Goal: Information Seeking & Learning: Learn about a topic

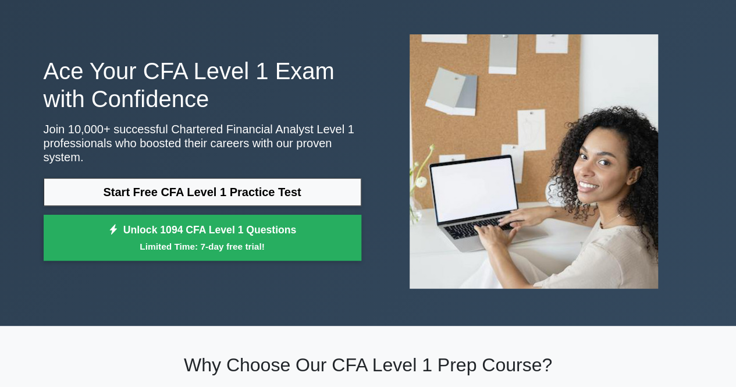
scroll to position [58, 0]
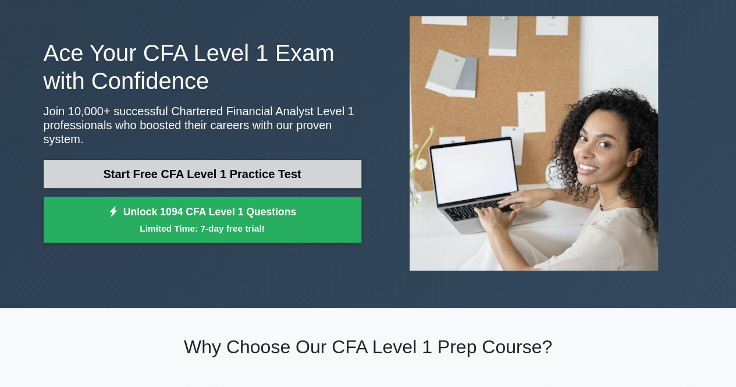
click at [99, 175] on link "Start Free CFA Level 1 Practice Test" at bounding box center [203, 174] width 318 height 28
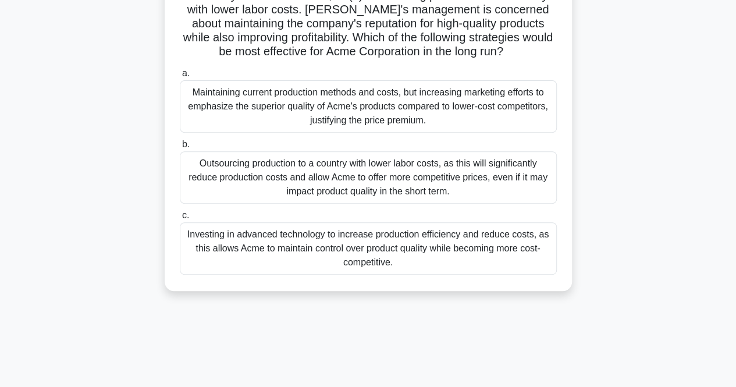
scroll to position [175, 0]
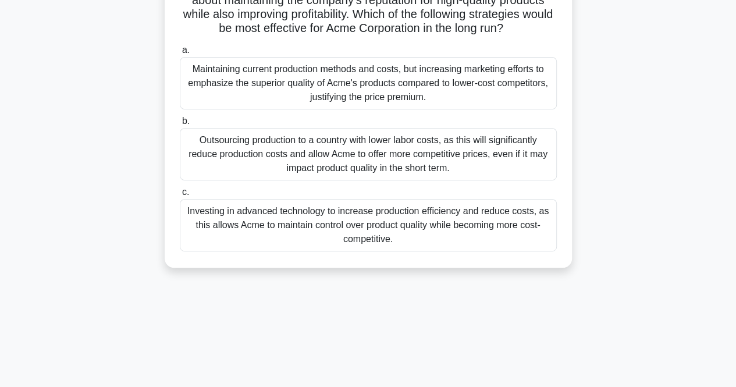
click at [197, 223] on div "Investing in advanced technology to increase production efficiency and reduce c…" at bounding box center [368, 225] width 377 height 52
click at [180, 196] on input "c. Investing in advanced technology to increase production efficiency and reduc…" at bounding box center [180, 193] width 0 height 8
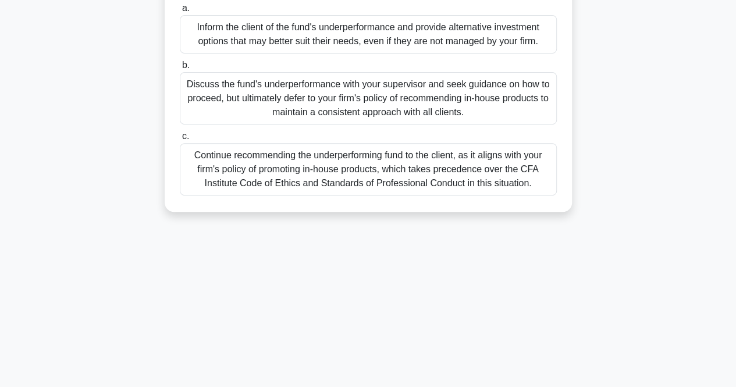
click at [196, 194] on div "Continue recommending the underperforming fund to the client, as it aligns with…" at bounding box center [368, 169] width 377 height 52
click at [180, 140] on input "c. Continue recommending the underperforming fund to the client, as it aligns w…" at bounding box center [180, 137] width 0 height 8
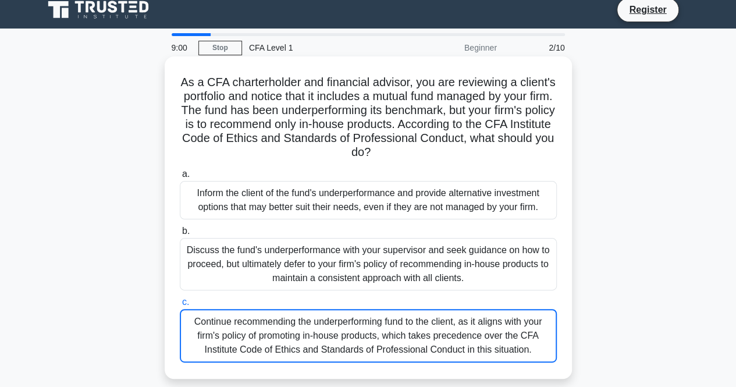
scroll to position [0, 0]
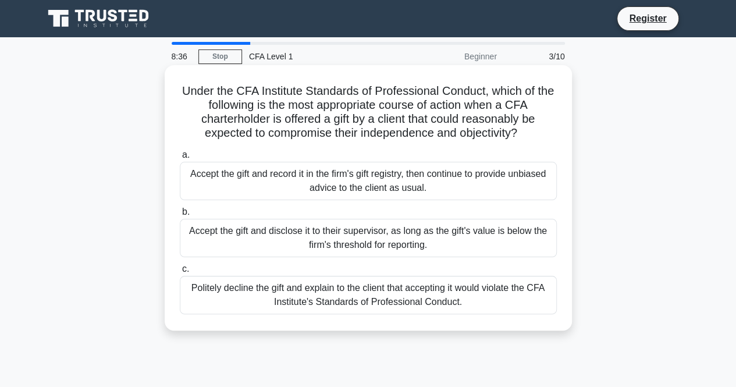
click at [219, 273] on label "c. Politely decline the gift and explain to the client that accepting it would …" at bounding box center [368, 288] width 377 height 52
click at [180, 273] on input "c. Politely decline the gift and explain to the client that accepting it would …" at bounding box center [180, 269] width 0 height 8
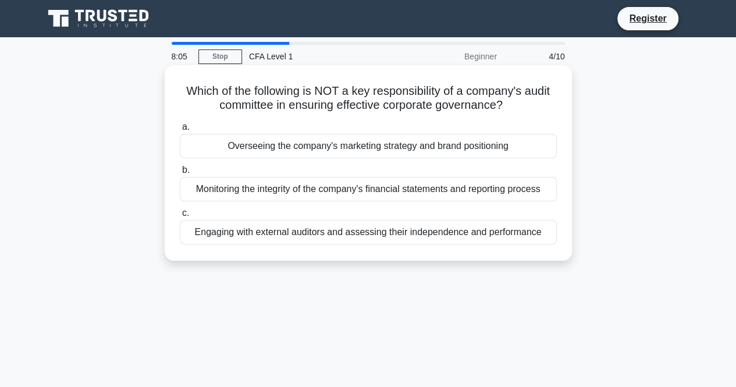
click at [255, 141] on div "Overseeing the company's marketing strategy and brand positioning" at bounding box center [368, 146] width 377 height 24
click at [180, 131] on input "a. Overseeing the company's marketing strategy and brand positioning" at bounding box center [180, 127] width 0 height 8
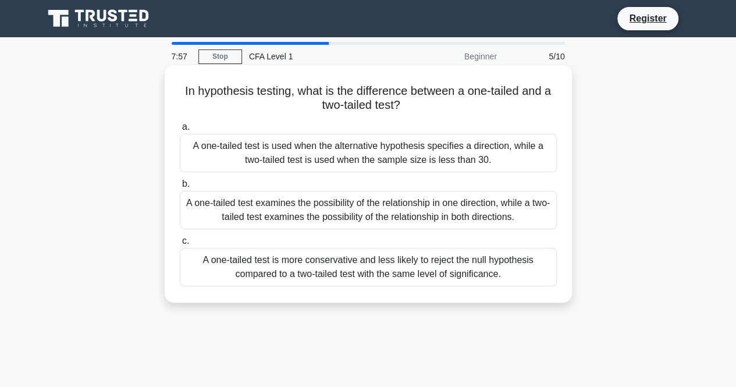
click at [225, 212] on div "A one-tailed test examines the possibility of the relationship in one direction…" at bounding box center [368, 210] width 377 height 38
click at [180, 188] on input "b. A one-tailed test examines the possibility of the relationship in one direct…" at bounding box center [180, 184] width 0 height 8
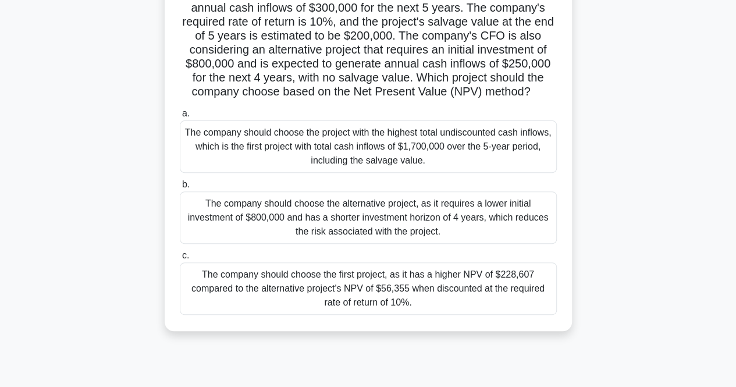
scroll to position [233, 0]
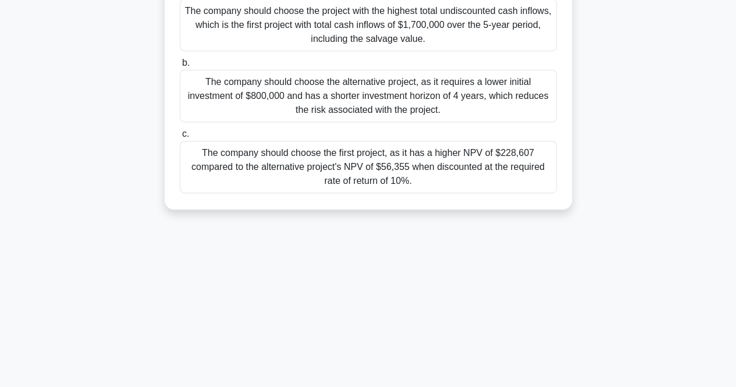
click at [282, 193] on div "The company should choose the first project, as it has a higher NPV of $228,607…" at bounding box center [368, 167] width 377 height 52
click at [180, 138] on input "c. The company should choose the first project, as it has a higher NPV of $228,…" at bounding box center [180, 134] width 0 height 8
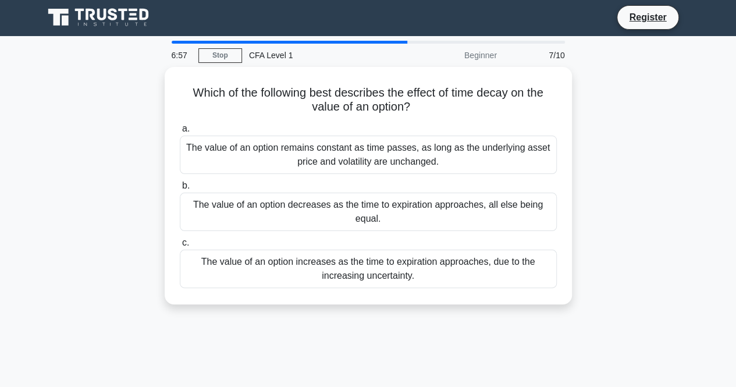
scroll to position [0, 0]
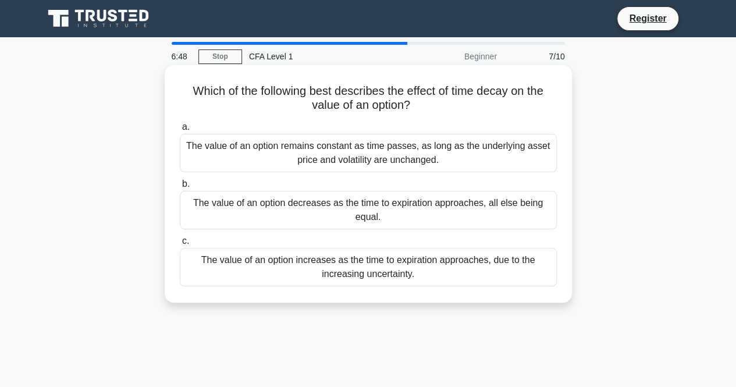
click at [242, 214] on div "The value of an option decreases as the time to expiration approaches, all else…" at bounding box center [368, 210] width 377 height 38
click at [180, 188] on input "b. The value of an option decreases as the time to expiration approaches, all e…" at bounding box center [180, 184] width 0 height 8
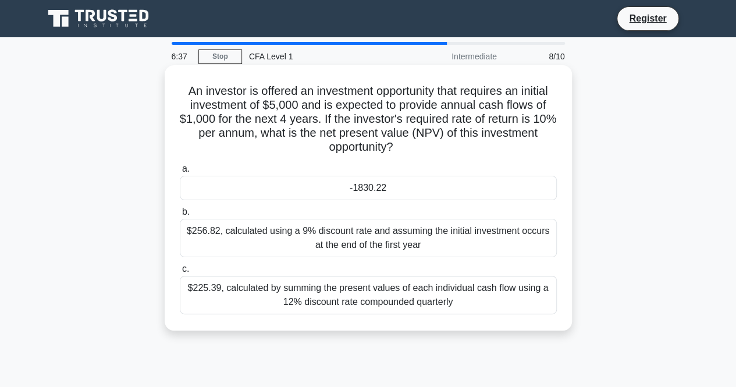
click at [201, 228] on div "$256.82, calculated using a 9% discount rate and assuming the initial investmen…" at bounding box center [368, 238] width 377 height 38
click at [180, 216] on input "b. $256.82, calculated using a 9% discount rate and assuming the initial invest…" at bounding box center [180, 212] width 0 height 8
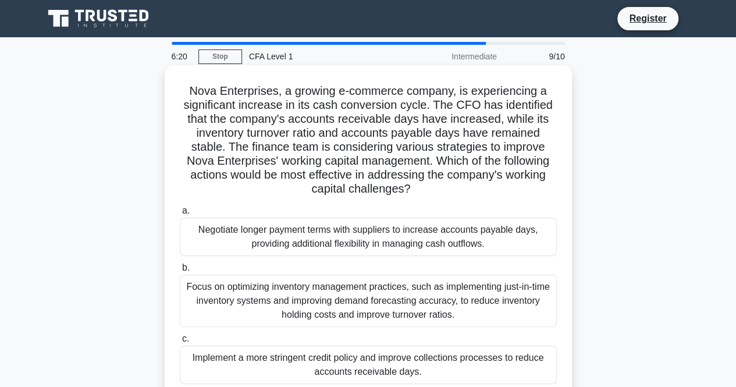
click at [208, 288] on div "Focus on optimizing inventory management practices, such as implementing just-i…" at bounding box center [368, 301] width 377 height 52
click at [180, 272] on input "b. Focus on optimizing inventory management practices, such as implementing jus…" at bounding box center [180, 268] width 0 height 8
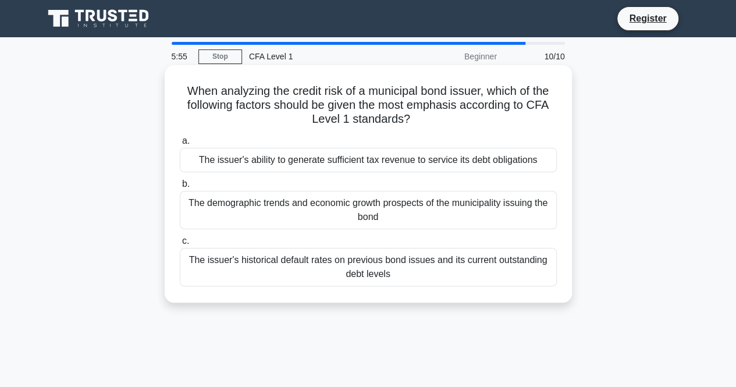
click at [200, 264] on div "The issuer's historical default rates on previous bond issues and its current o…" at bounding box center [368, 267] width 377 height 38
click at [180, 245] on input "c. The issuer's historical default rates on previous bond issues and its curren…" at bounding box center [180, 241] width 0 height 8
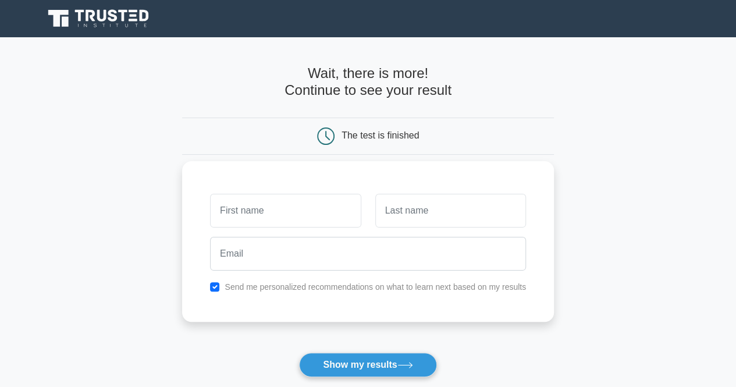
click at [237, 217] on input "text" at bounding box center [285, 211] width 151 height 34
type input "boss"
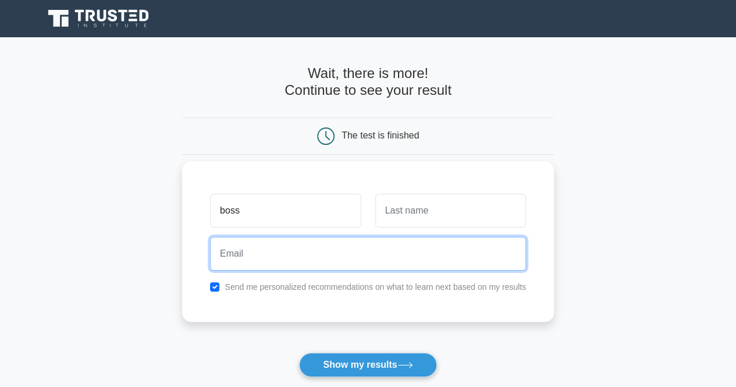
click at [237, 250] on input "email" at bounding box center [368, 254] width 316 height 34
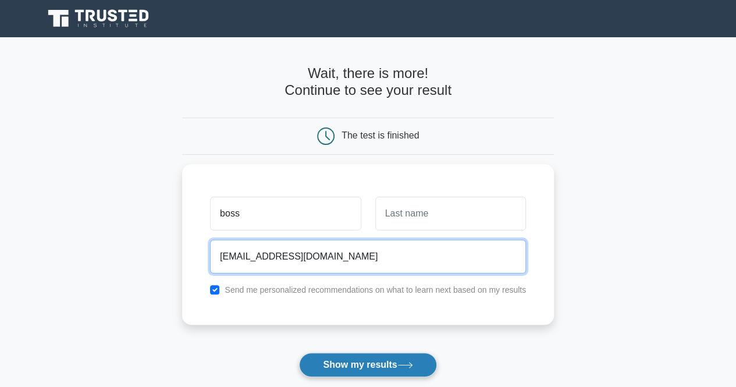
type input "jadendsouza33@gmail.com"
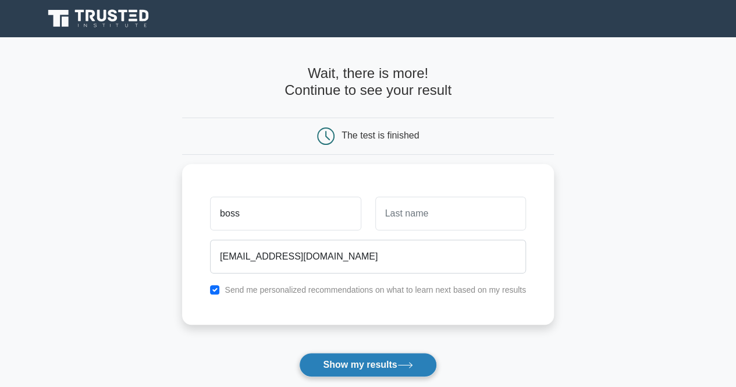
click at [329, 374] on button "Show my results" at bounding box center [367, 365] width 137 height 24
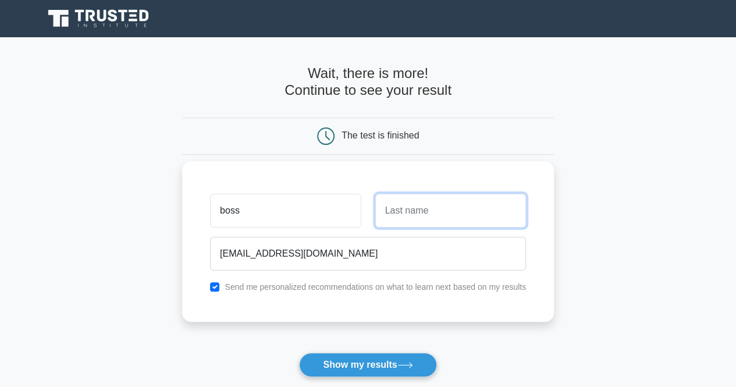
click at [421, 205] on input "text" at bounding box center [450, 211] width 151 height 34
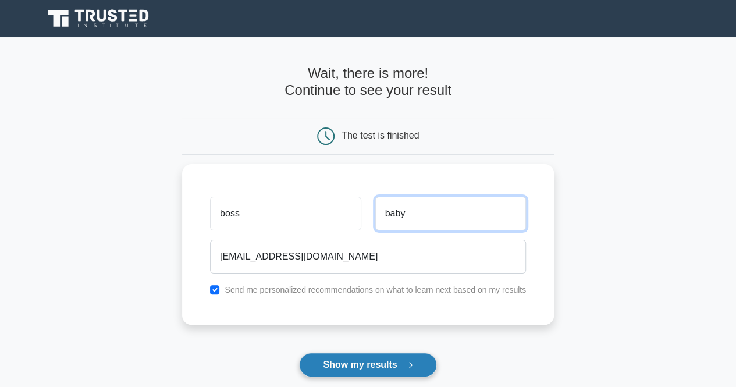
type input "baby"
click at [363, 363] on button "Show my results" at bounding box center [367, 365] width 137 height 24
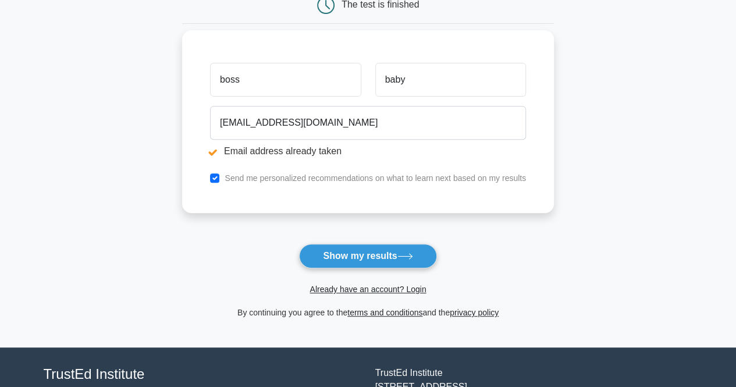
scroll to position [116, 0]
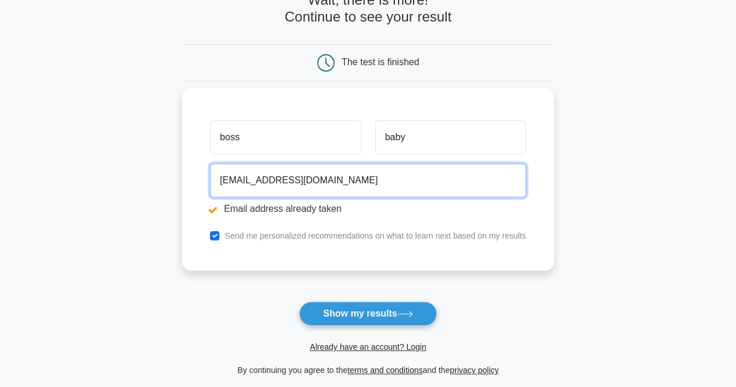
click at [363, 187] on input "jadendsouza33@gmail.com" at bounding box center [368, 181] width 316 height 34
type input "j"
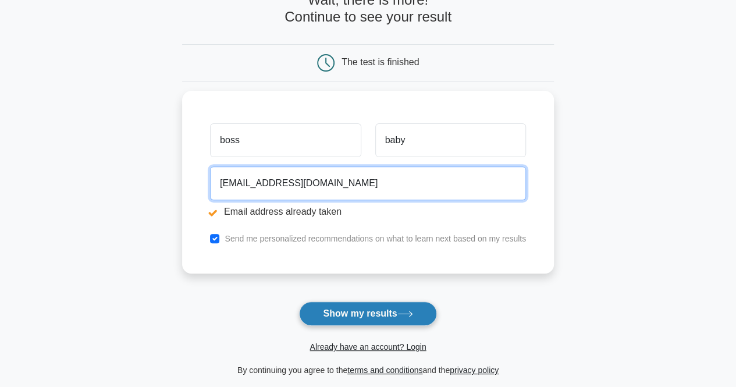
type input "dsouzajadenrex97@gmail.com"
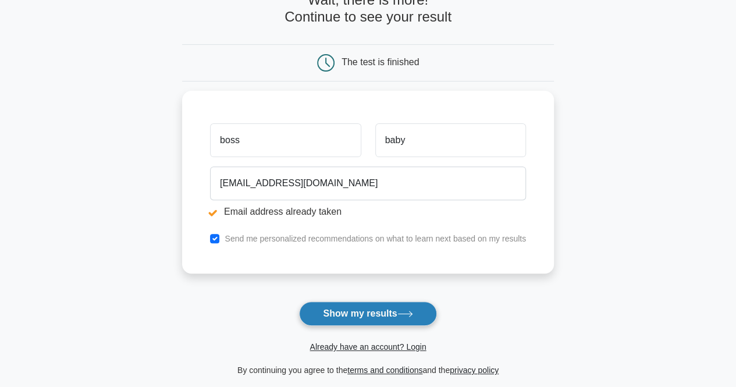
click at [328, 307] on button "Show my results" at bounding box center [367, 314] width 137 height 24
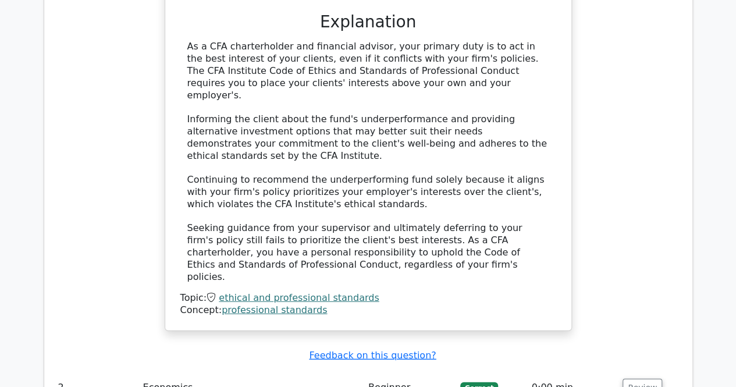
scroll to position [1397, 0]
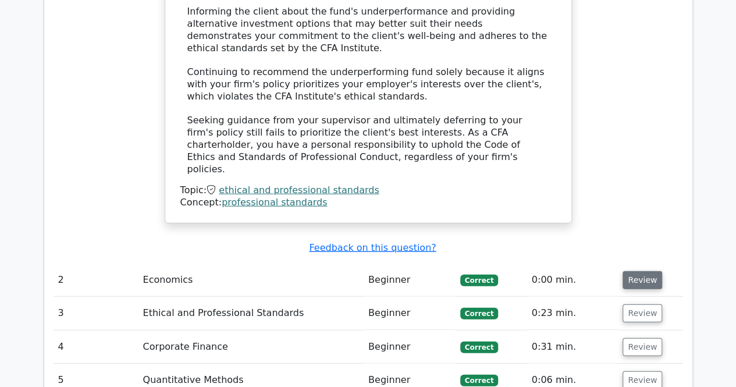
click at [646, 271] on button "Review" at bounding box center [643, 280] width 40 height 18
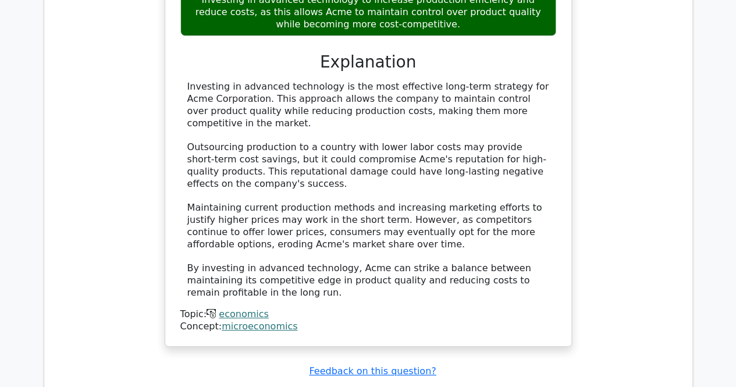
scroll to position [2095, 0]
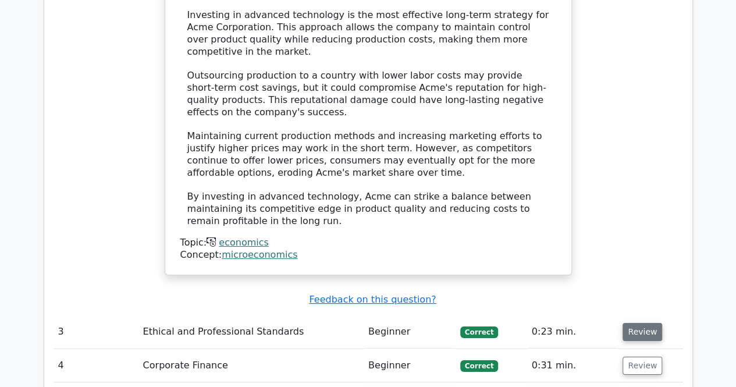
click at [636, 323] on button "Review" at bounding box center [643, 332] width 40 height 18
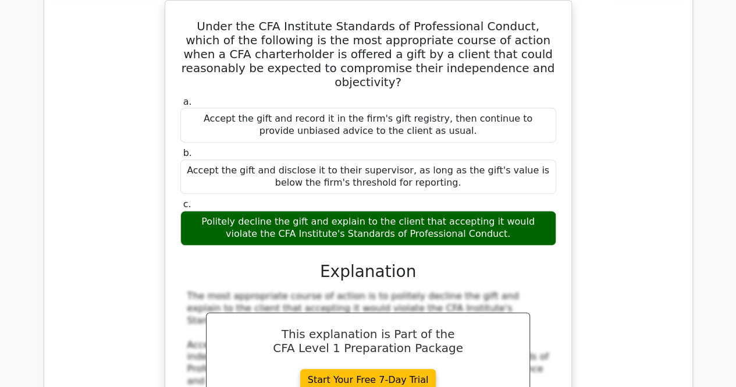
scroll to position [2678, 0]
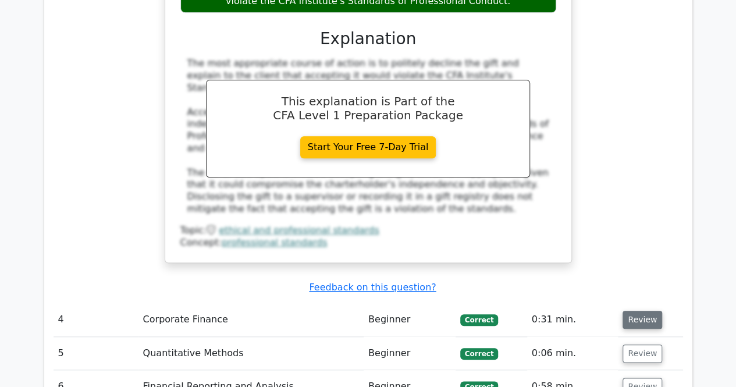
click at [630, 311] on button "Review" at bounding box center [643, 320] width 40 height 18
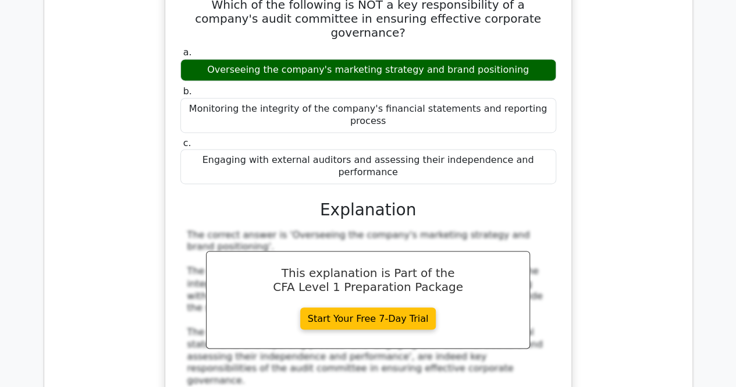
scroll to position [3085, 0]
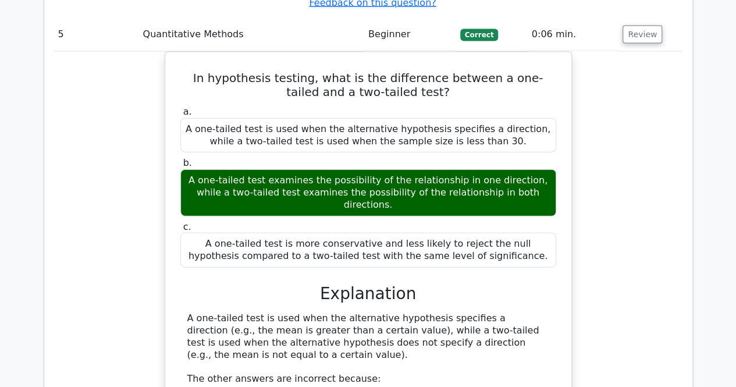
scroll to position [3551, 0]
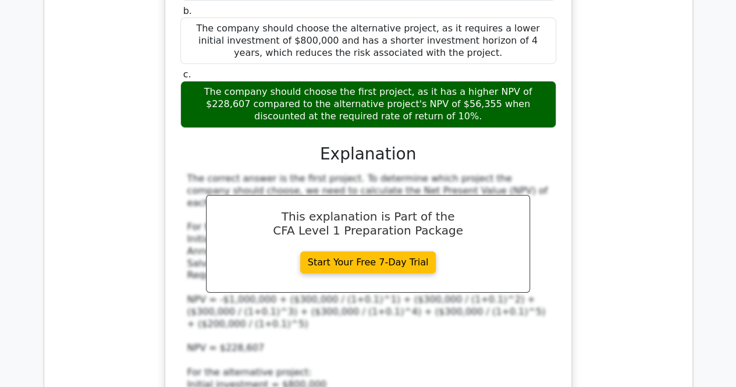
scroll to position [4598, 0]
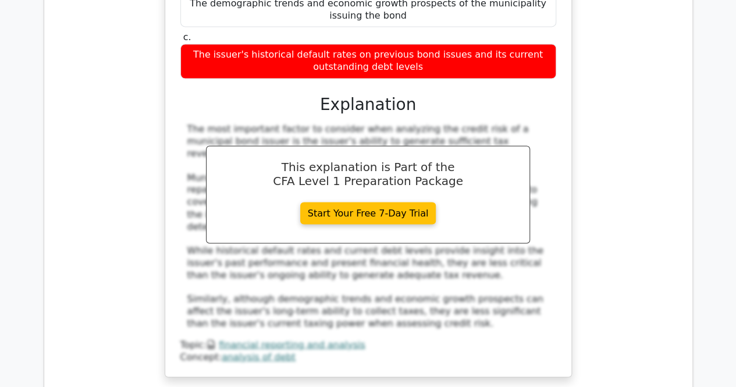
scroll to position [5297, 0]
